Goal: Transaction & Acquisition: Obtain resource

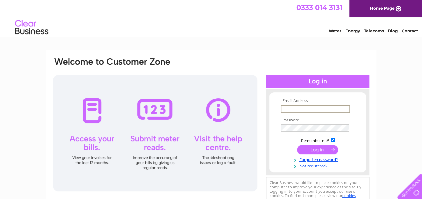
click at [287, 110] on input "text" at bounding box center [314, 109] width 69 height 8
type input "cooper849@btinternet.com"
click at [265, 199] on html "Email Address: cooper849@btinternet.com Password:" at bounding box center [211, 178] width 422 height 356
click at [361, 144] on form "Email Address: cooper849@btinternet.com Password:" at bounding box center [317, 133] width 97 height 69
click at [314, 153] on input "submit" at bounding box center [317, 150] width 41 height 9
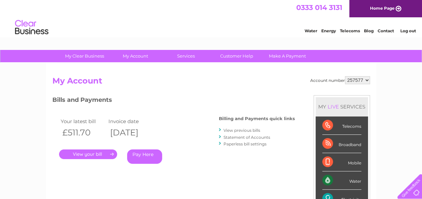
click at [240, 131] on link "View previous bills" at bounding box center [241, 130] width 37 height 5
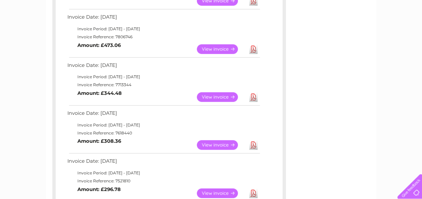
scroll to position [212, 0]
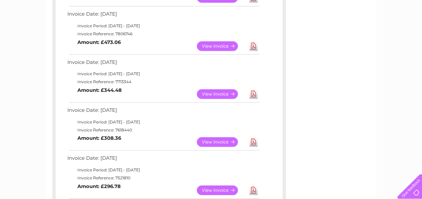
click at [206, 94] on link "View" at bounding box center [221, 94] width 49 height 10
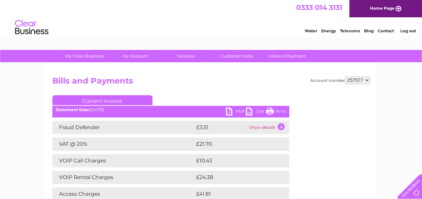
click at [240, 112] on link "PDF" at bounding box center [236, 113] width 20 height 10
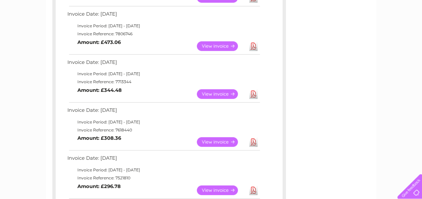
click at [221, 43] on link "View" at bounding box center [221, 46] width 49 height 10
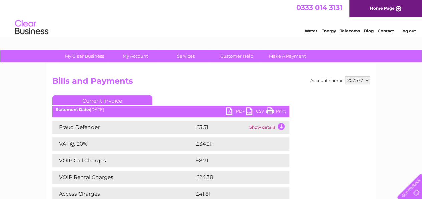
click at [238, 110] on link "PDF" at bounding box center [236, 113] width 20 height 10
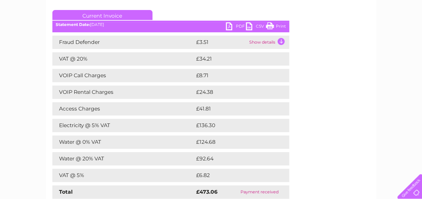
scroll to position [83, 0]
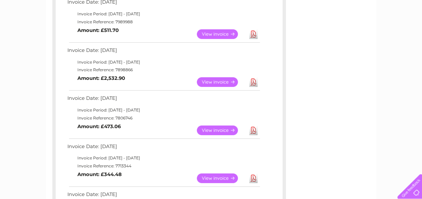
scroll to position [83, 0]
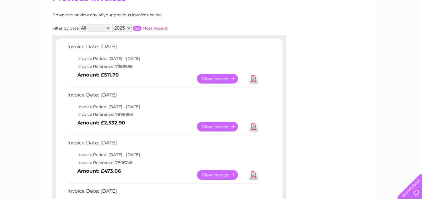
click at [219, 125] on link "View" at bounding box center [221, 127] width 49 height 10
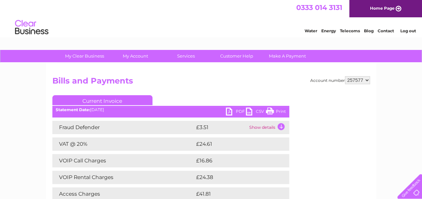
click at [237, 112] on link "PDF" at bounding box center [236, 113] width 20 height 10
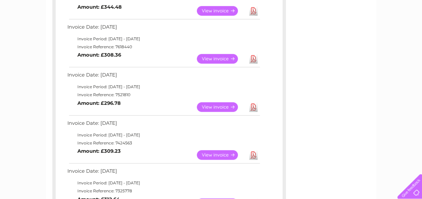
scroll to position [297, 0]
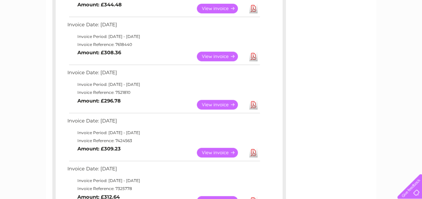
click at [220, 105] on link "View" at bounding box center [221, 105] width 49 height 10
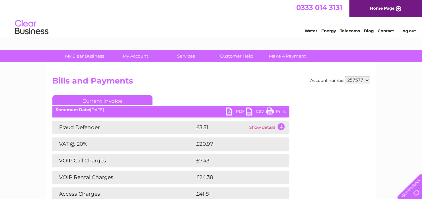
click at [239, 110] on link "PDF" at bounding box center [236, 113] width 20 height 10
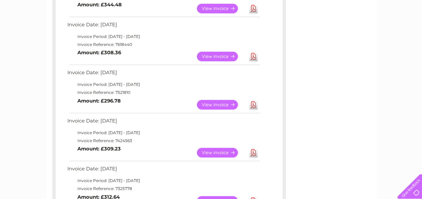
click at [215, 102] on link "View" at bounding box center [221, 105] width 49 height 10
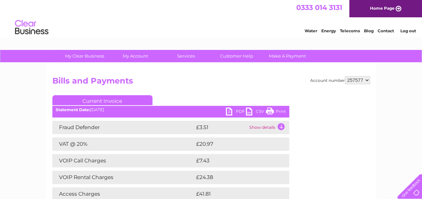
click at [239, 112] on link "PDF" at bounding box center [236, 113] width 20 height 10
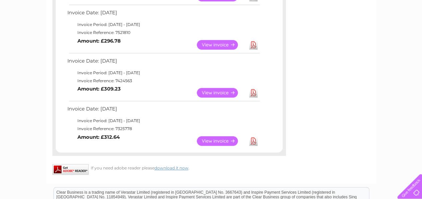
scroll to position [358, 0]
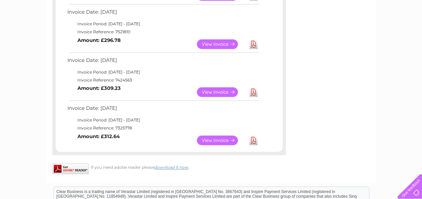
click at [218, 140] on link "View" at bounding box center [221, 141] width 49 height 10
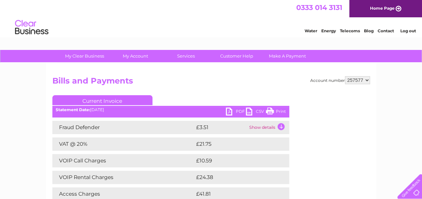
click at [237, 111] on link "PDF" at bounding box center [236, 113] width 20 height 10
